Goal: Book appointment/travel/reservation

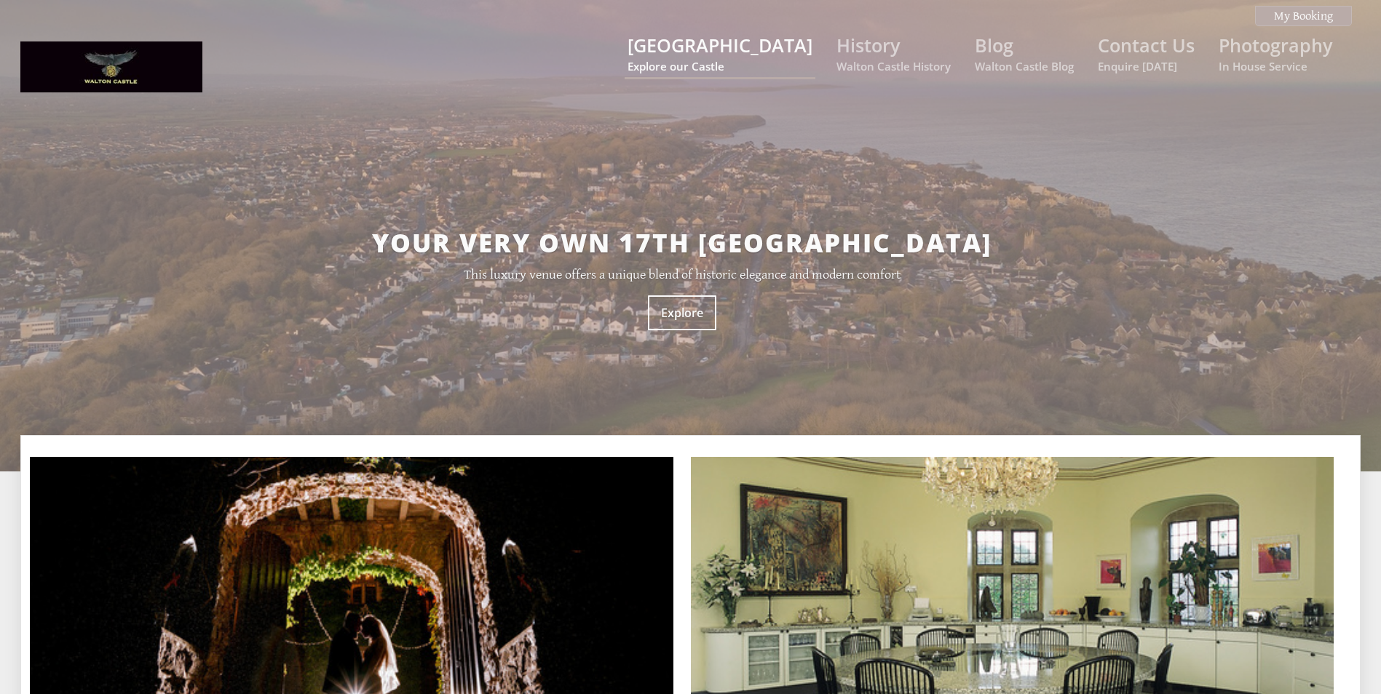
click at [742, 56] on link "[GEOGRAPHIC_DATA] Explore our Castle" at bounding box center [719, 53] width 185 height 41
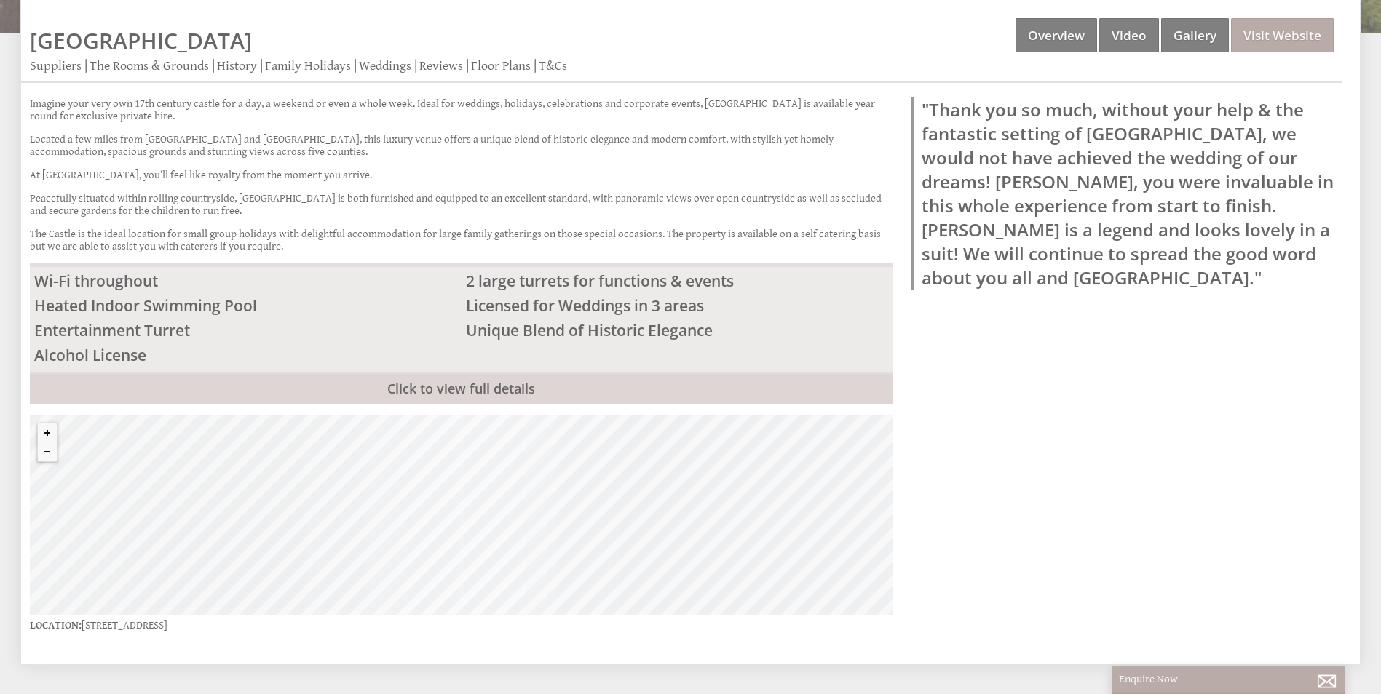
scroll to position [144, 0]
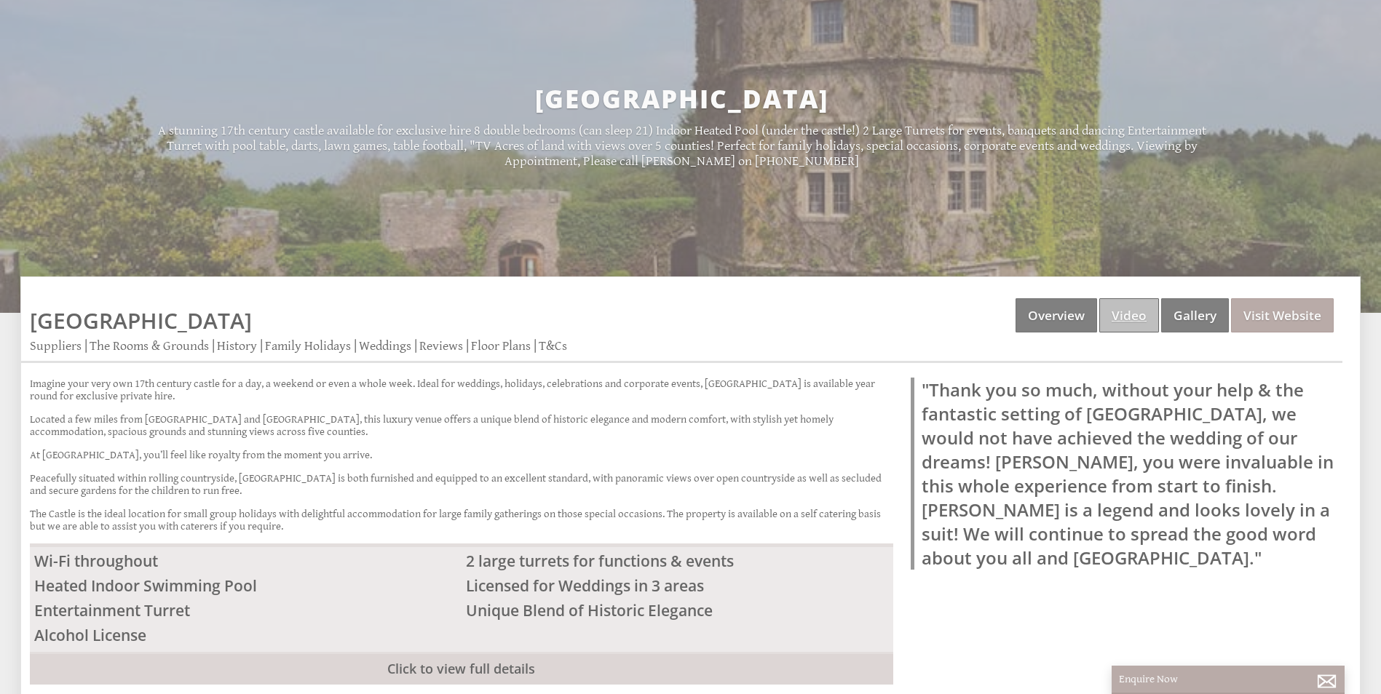
click at [1139, 312] on link "Video" at bounding box center [1129, 315] width 60 height 34
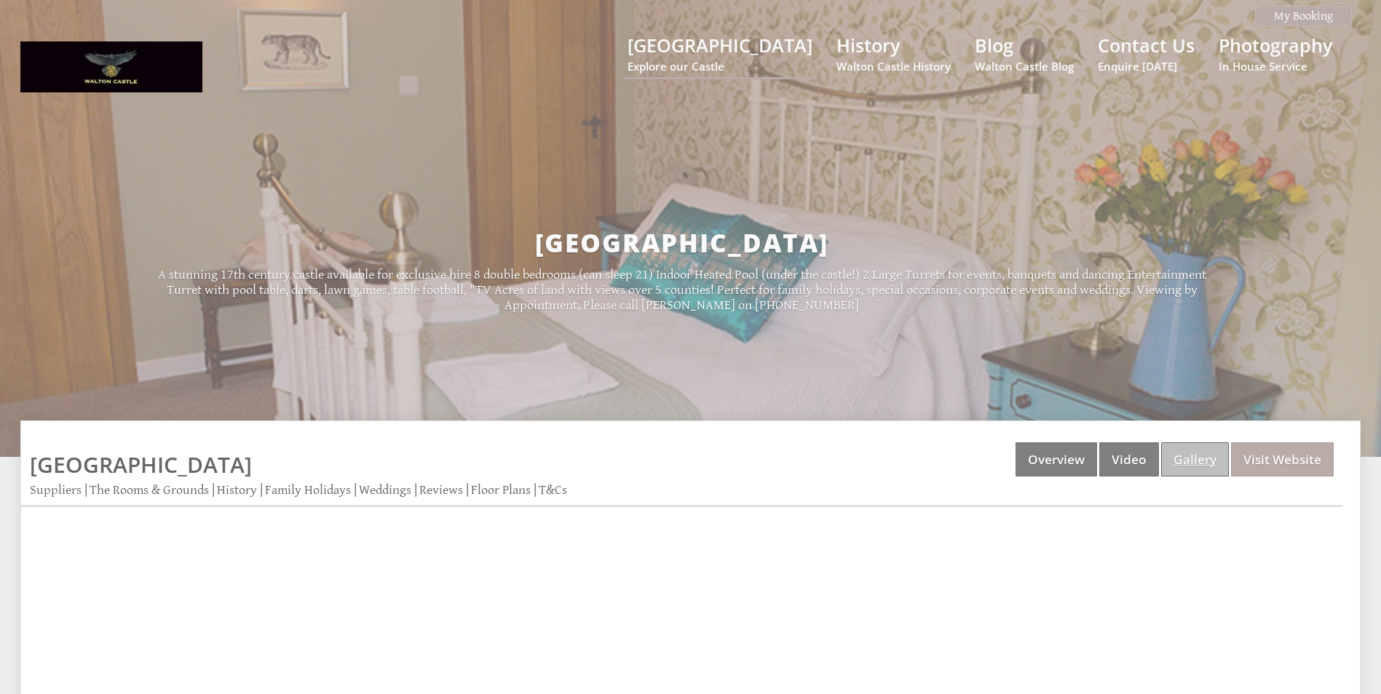
click at [1185, 458] on link "Gallery" at bounding box center [1195, 460] width 68 height 34
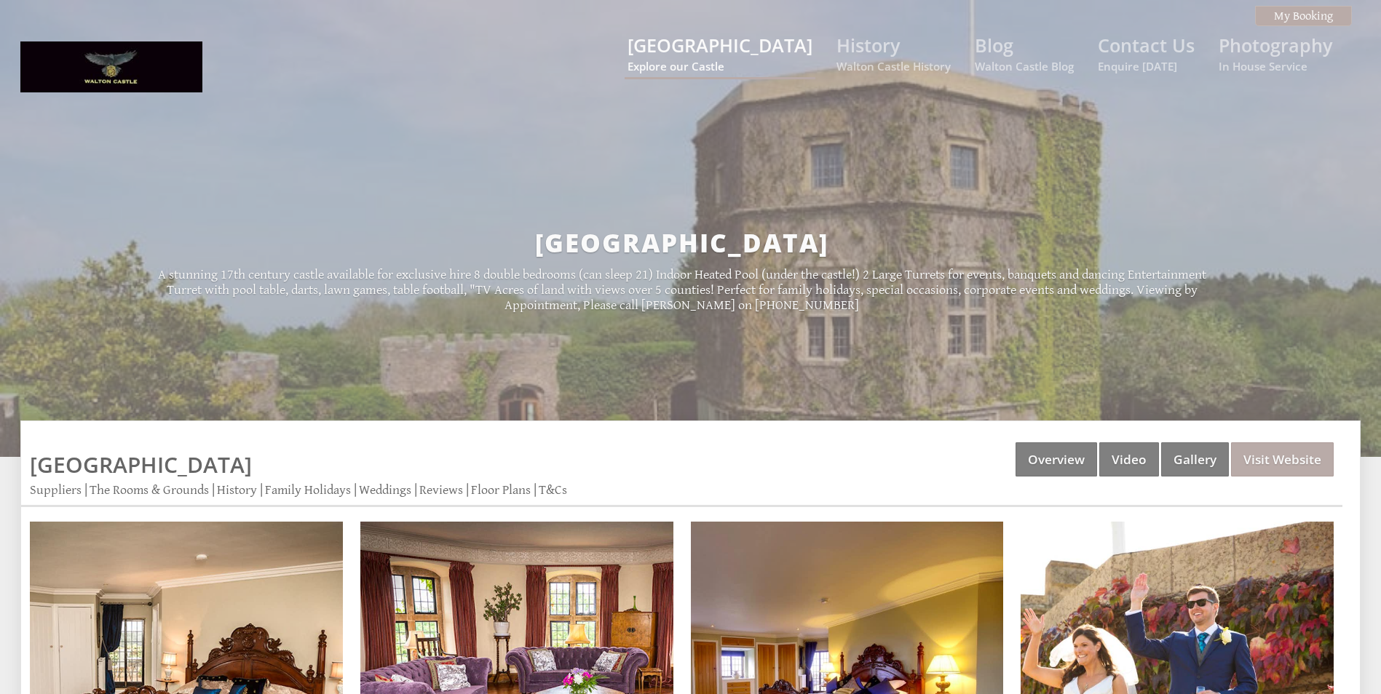
click at [732, 60] on small "Explore our Castle" at bounding box center [719, 66] width 185 height 15
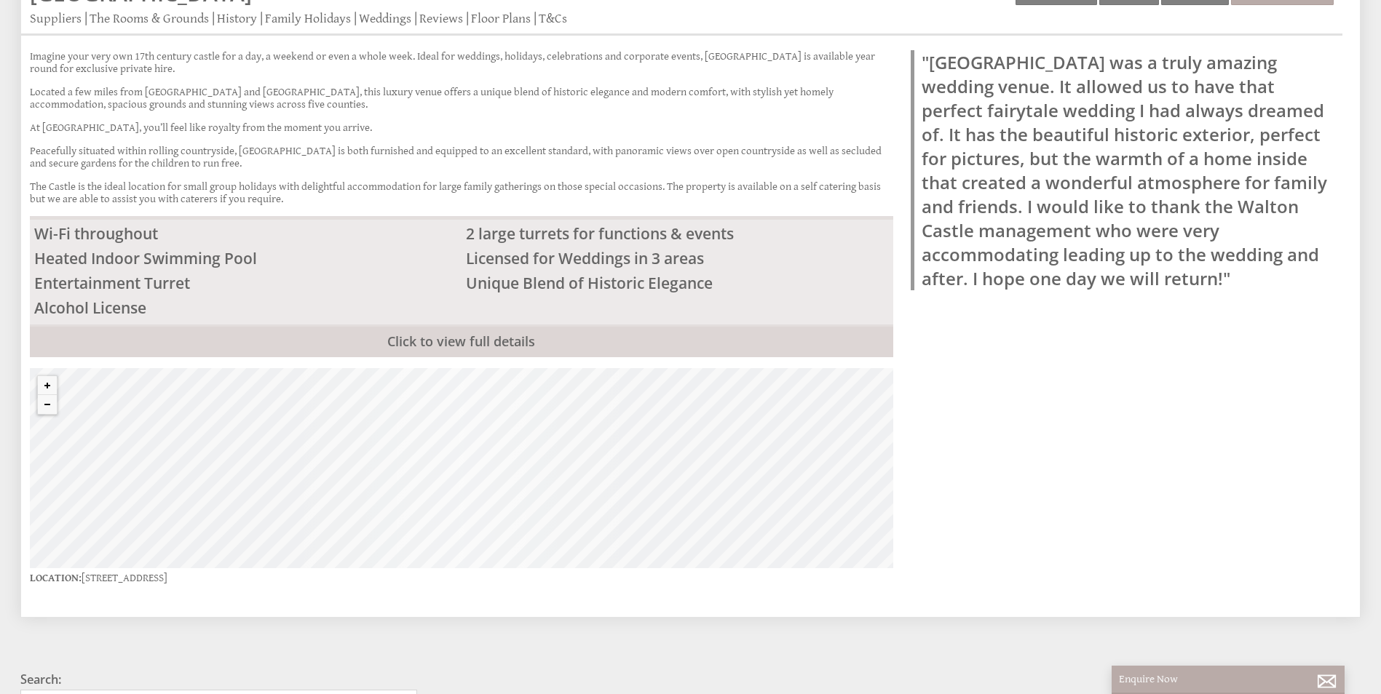
scroll to position [654, 0]
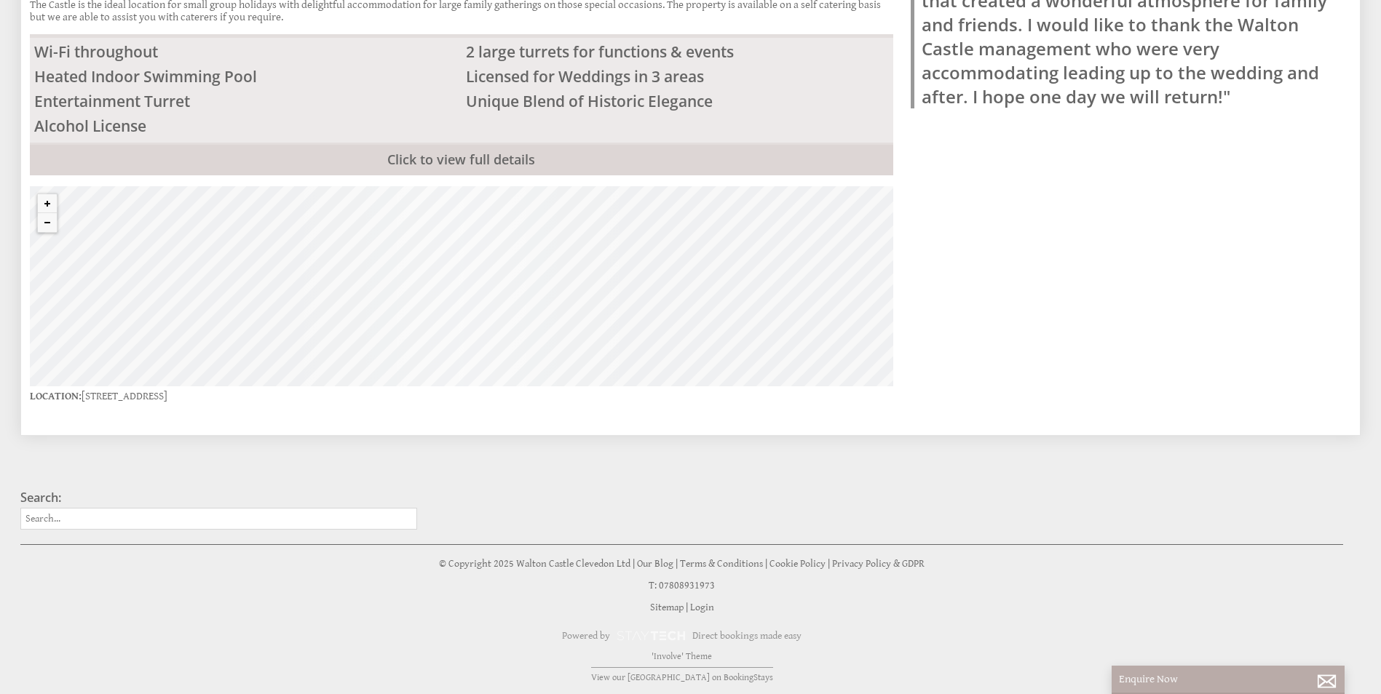
click at [618, 47] on li "2 large turrets for functions & events" at bounding box center [678, 51] width 432 height 25
click at [633, 79] on li "Licensed for Weddings in 3 areas" at bounding box center [678, 76] width 432 height 25
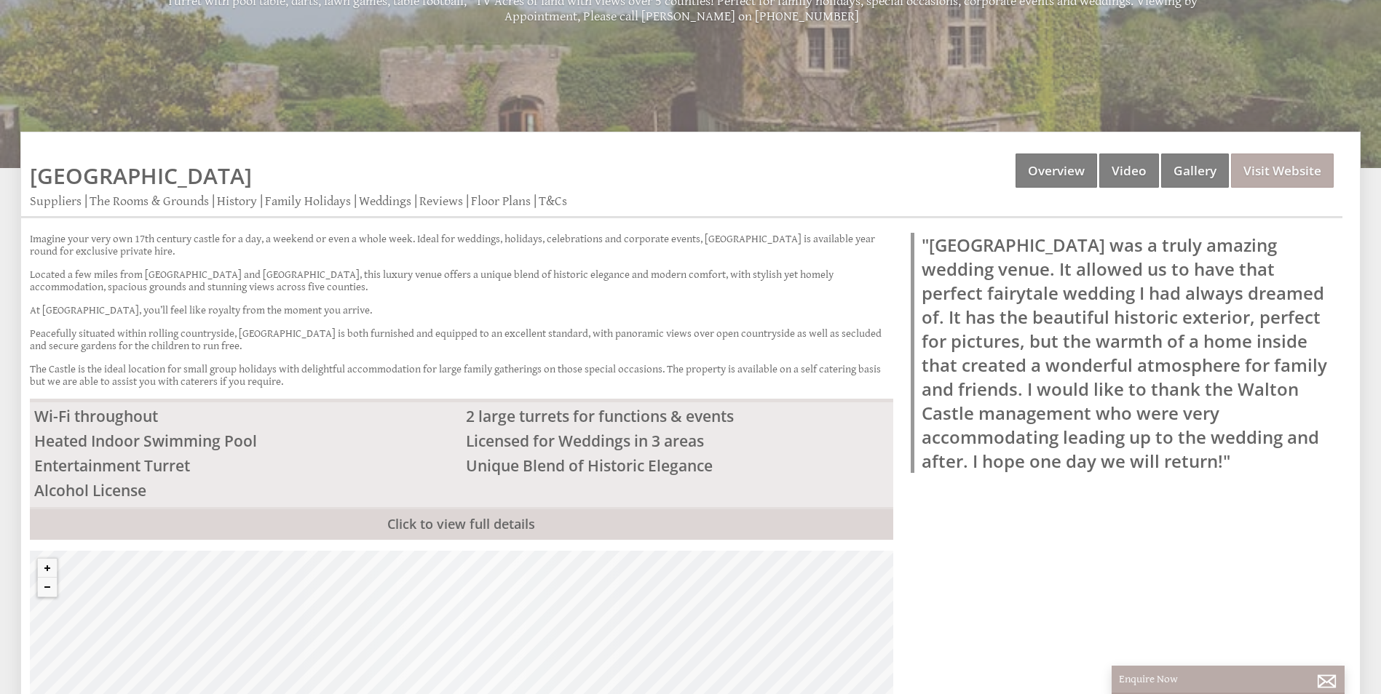
scroll to position [0, 0]
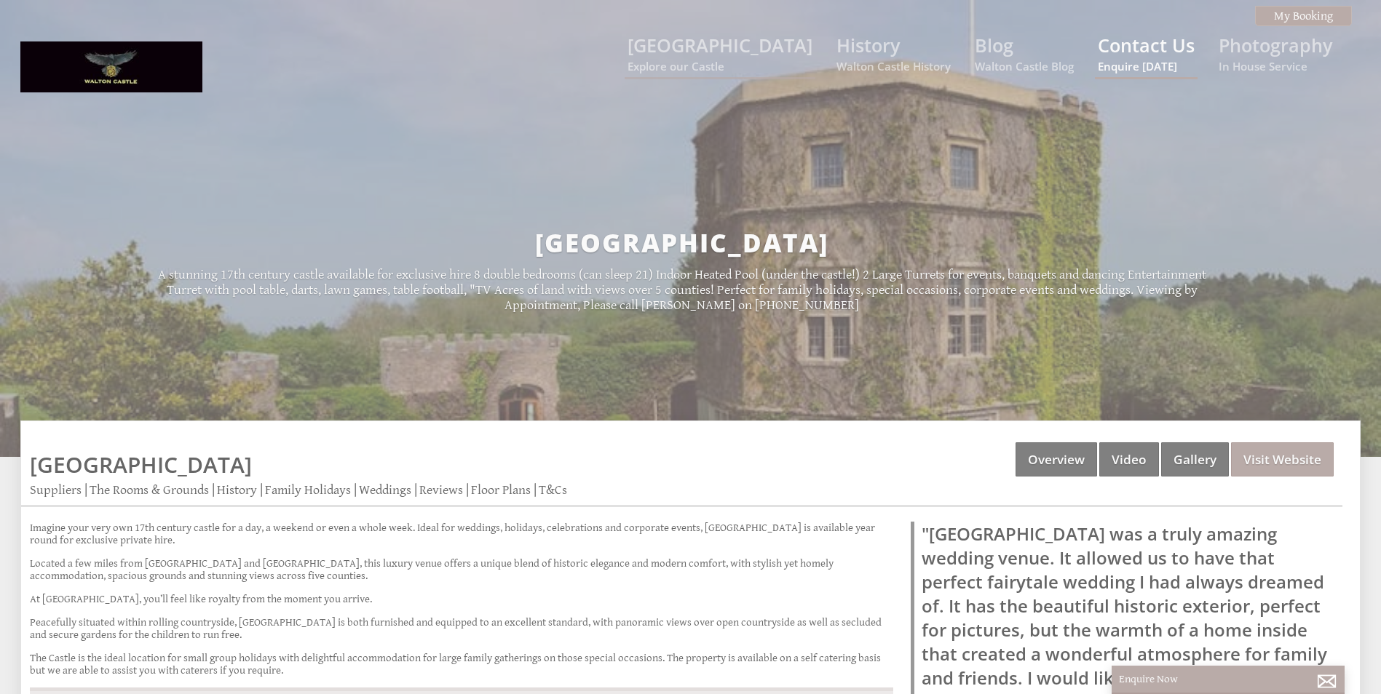
click at [1153, 59] on small "Enquire [DATE]" at bounding box center [1146, 66] width 97 height 15
